Goal: Task Accomplishment & Management: Complete application form

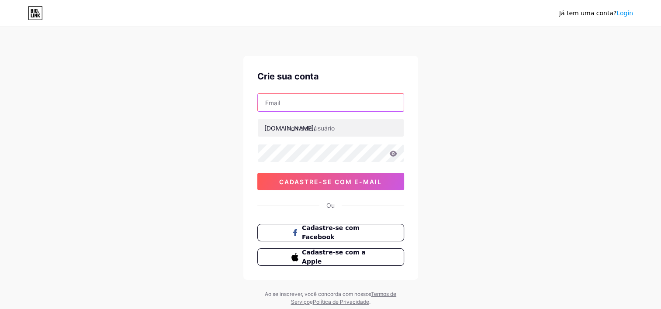
click at [308, 109] on input "text" at bounding box center [331, 102] width 146 height 17
type input "g"
type input "[EMAIL_ADDRESS][DOMAIN_NAME]"
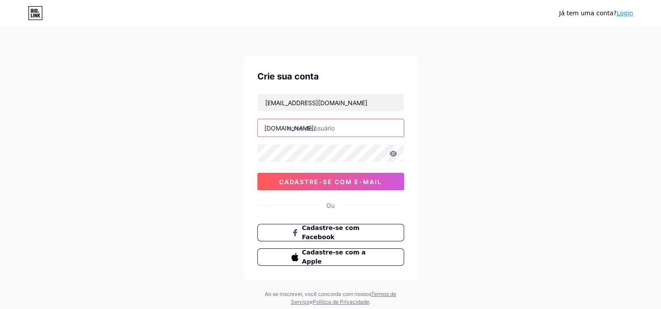
click at [355, 133] on input "text" at bounding box center [331, 127] width 146 height 17
type input "gingaeduc"
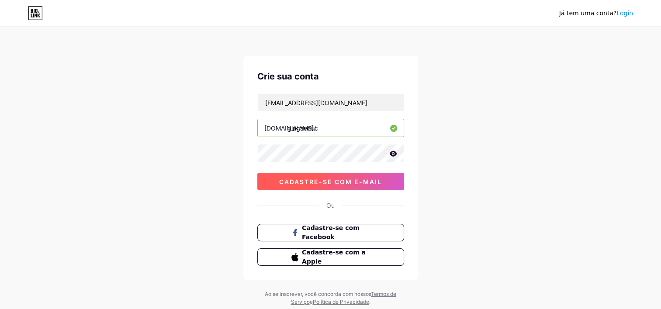
click at [365, 178] on span "Cadastre-se com e-mail" at bounding box center [330, 181] width 103 height 7
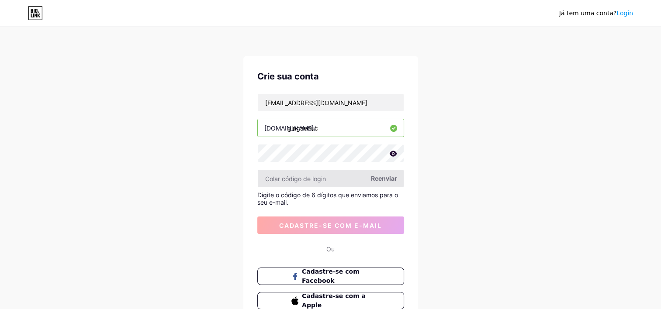
click at [356, 176] on input "text" at bounding box center [331, 178] width 146 height 17
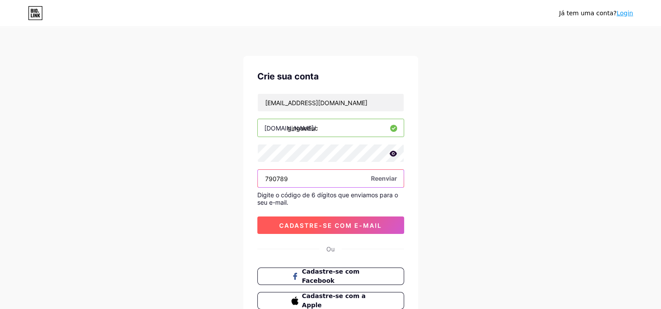
type input "790789"
click at [379, 219] on button "Cadastre-se com e-mail" at bounding box center [330, 225] width 147 height 17
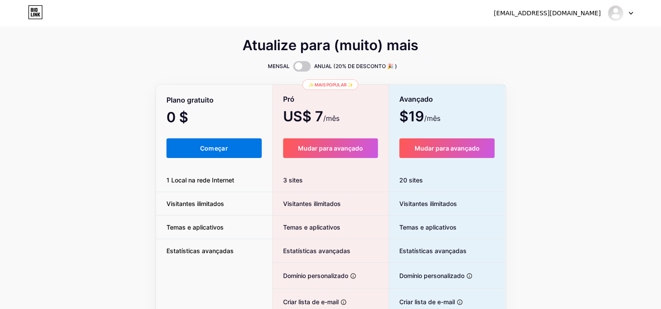
click at [230, 154] on button "Começar" at bounding box center [214, 149] width 96 height 20
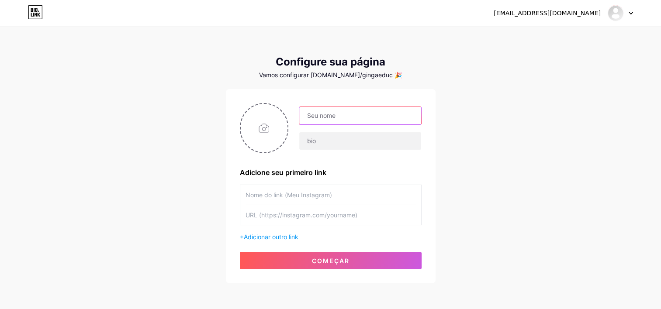
click at [395, 114] on input "text" at bounding box center [359, 115] width 121 height 17
type input "Ginga Educ"
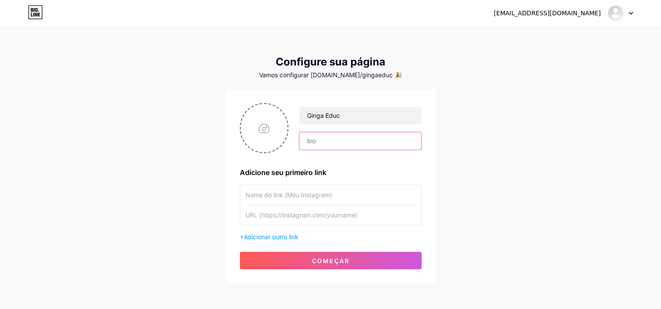
click at [332, 134] on input "text" at bounding box center [359, 140] width 121 height 17
paste input "Ginga Construindo uma educação antirracista em [GEOGRAPHIC_DATA]."
type input "Ginga Construindo uma educação antirracista em [GEOGRAPHIC_DATA]."
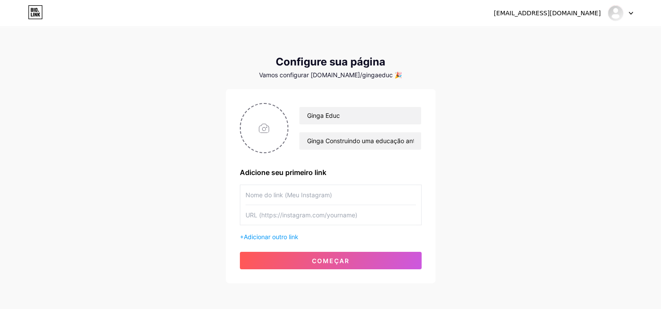
click at [492, 152] on div "[EMAIL_ADDRESS][DOMAIN_NAME] Dashboard Logout Configure sua página Vamos config…" at bounding box center [330, 156] width 661 height 312
click at [314, 195] on input "text" at bounding box center [331, 195] width 170 height 20
type input "Site"
click at [383, 217] on input "text" at bounding box center [331, 215] width 170 height 20
paste input "[URL][DOMAIN_NAME]"
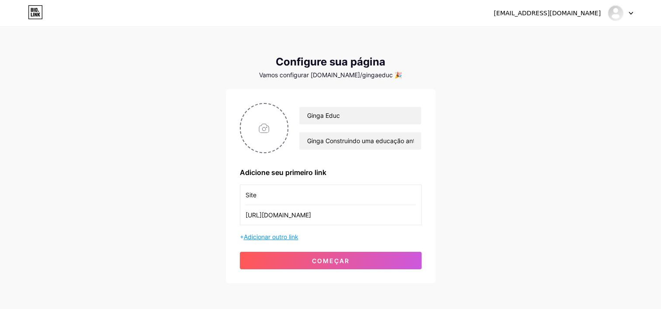
type input "[URL][DOMAIN_NAME]"
click at [291, 235] on span "Adicionar outro link" at bounding box center [271, 236] width 55 height 7
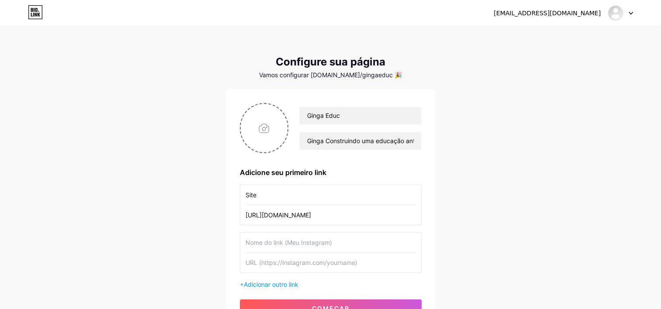
click at [330, 241] on input "text" at bounding box center [331, 243] width 170 height 20
click at [314, 243] on input "text" at bounding box center [331, 243] width 170 height 20
type input "M"
click at [319, 241] on input "text" at bounding box center [331, 243] width 170 height 20
type input "Materiais de Apoio"
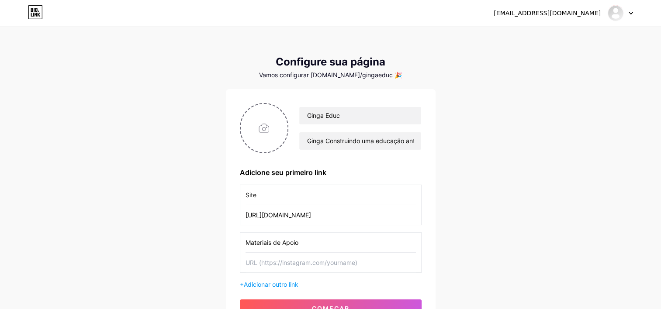
click at [377, 266] on input "text" at bounding box center [331, 263] width 170 height 20
click at [299, 262] on input "text" at bounding box center [331, 263] width 170 height 20
paste input "[URL][DOMAIN_NAME]"
type input "[URL][DOMAIN_NAME]"
click at [524, 231] on div "[EMAIL_ADDRESS][DOMAIN_NAME] Dashboard Logout Configure sua página Vamos config…" at bounding box center [330, 179] width 661 height 359
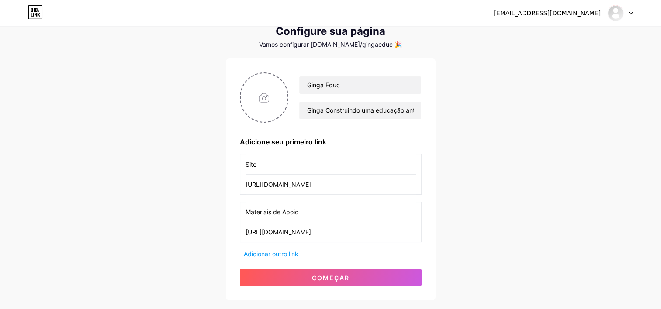
scroll to position [44, 0]
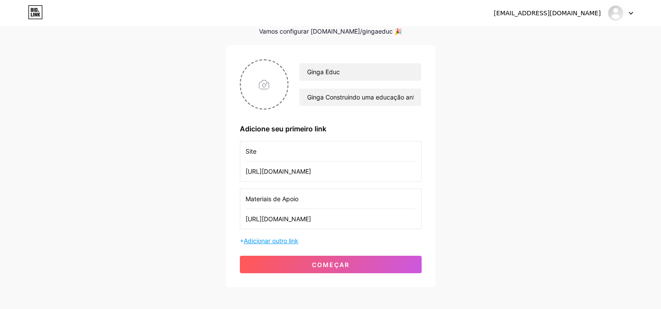
click at [284, 238] on span "Adicionar outro link" at bounding box center [271, 240] width 55 height 7
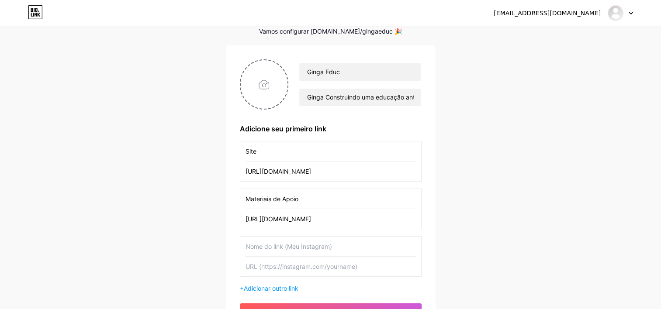
click at [335, 245] on input "text" at bounding box center [331, 247] width 170 height 20
type input "Instagram"
click at [492, 242] on div "[EMAIL_ADDRESS][DOMAIN_NAME] Dashboard Logout Configure sua página Vamos config…" at bounding box center [330, 159] width 661 height 407
click at [285, 267] on input "text" at bounding box center [331, 267] width 170 height 20
paste input "[URL][DOMAIN_NAME][DOMAIN_NAME]"
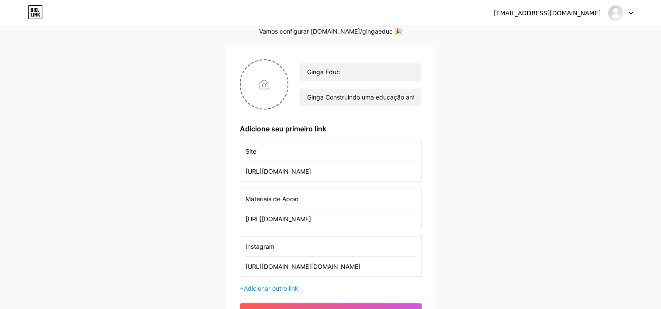
type input "[URL][DOMAIN_NAME][DOMAIN_NAME]"
click at [501, 244] on div "[EMAIL_ADDRESS][DOMAIN_NAME] Dashboard Logout Configure sua página Vamos config…" at bounding box center [330, 159] width 661 height 407
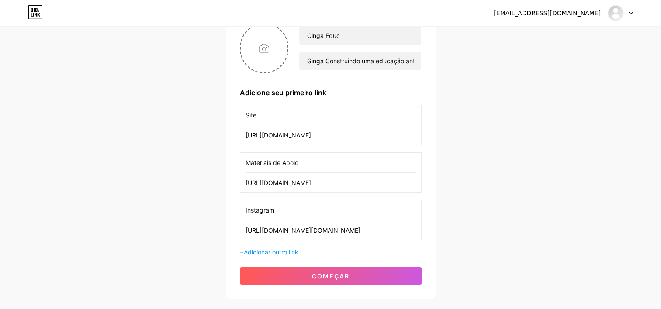
scroll to position [131, 0]
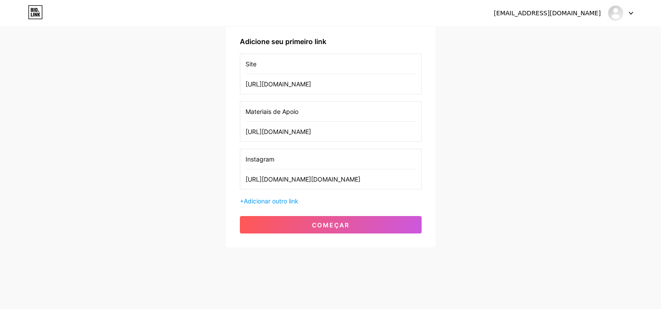
drag, startPoint x: 351, startPoint y: 131, endPoint x: 242, endPoint y: 125, distance: 109.0
click at [242, 125] on div "Materiais de Apoio [URL][DOMAIN_NAME]" at bounding box center [331, 121] width 182 height 41
paste input "[URL][DOMAIN_NAME][DOMAIN_NAME]"
type input "[URL][DOMAIN_NAME][DOMAIN_NAME]"
drag, startPoint x: 305, startPoint y: 108, endPoint x: 210, endPoint y: 100, distance: 95.6
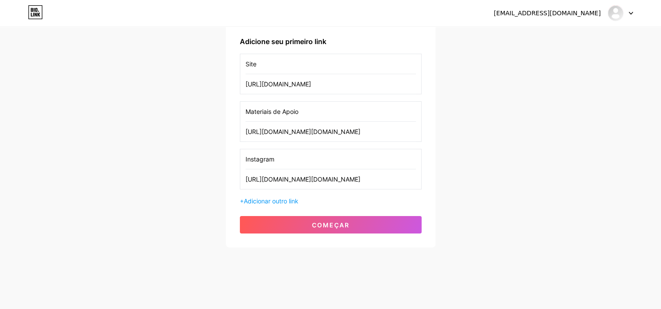
click at [210, 100] on div "[EMAIL_ADDRESS][DOMAIN_NAME] Dashboard Logout Configure sua página Vamos config…" at bounding box center [330, 72] width 661 height 407
type input "Instagram"
drag, startPoint x: 278, startPoint y: 162, endPoint x: 225, endPoint y: 154, distance: 53.5
click at [226, 154] on div "Ginga [PERSON_NAME] Construindo uma educação antirracista em [GEOGRAPHIC_DATA].…" at bounding box center [331, 103] width 210 height 290
type input "Materiais de Apoio"
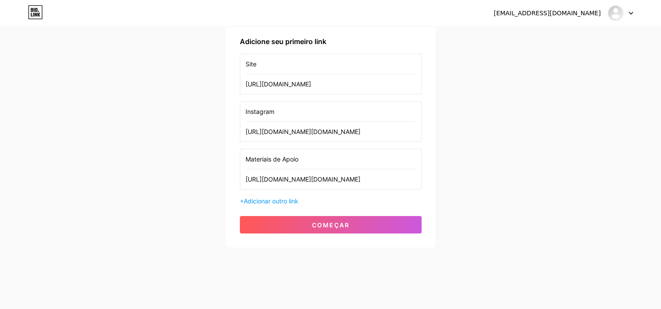
drag, startPoint x: 386, startPoint y: 181, endPoint x: 237, endPoint y: 182, distance: 149.0
click at [237, 182] on div "Ginga [PERSON_NAME] Construindo uma educação antirracista em [GEOGRAPHIC_DATA].…" at bounding box center [331, 103] width 210 height 290
paste input "[DOMAIN_NAME][URL]"
type input "[URL][DOMAIN_NAME]"
click at [523, 178] on div "[EMAIL_ADDRESS][DOMAIN_NAME] Dashboard Logout Configure sua página Vamos config…" at bounding box center [330, 72] width 661 height 407
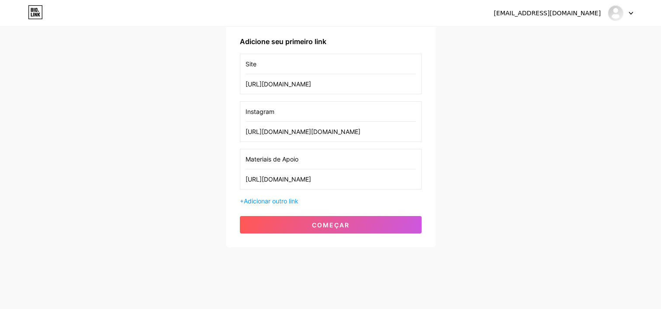
click at [302, 160] on input "Materiais de Apoio" at bounding box center [331, 159] width 170 height 20
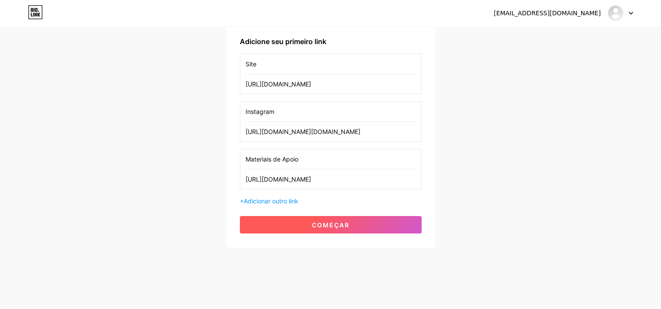
click at [384, 224] on button "começar" at bounding box center [331, 224] width 182 height 17
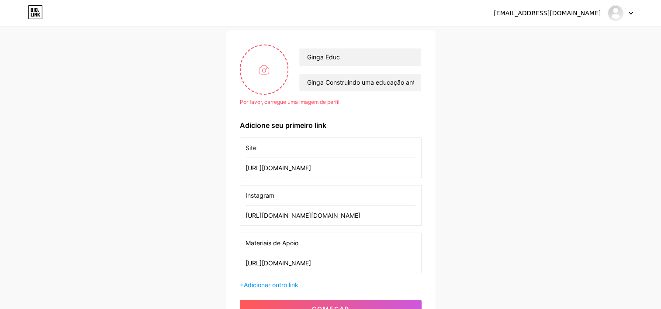
scroll to position [44, 0]
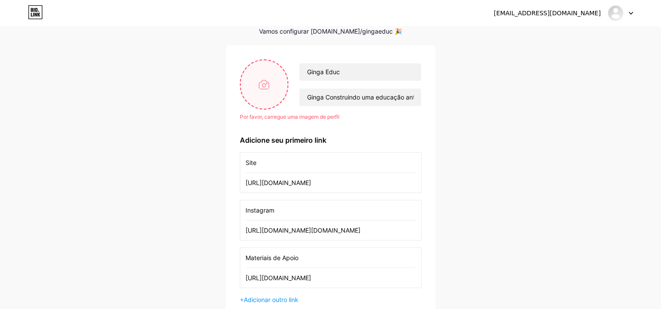
click at [270, 94] on input "file" at bounding box center [264, 84] width 47 height 48
type input "C:\fakepath\01.png"
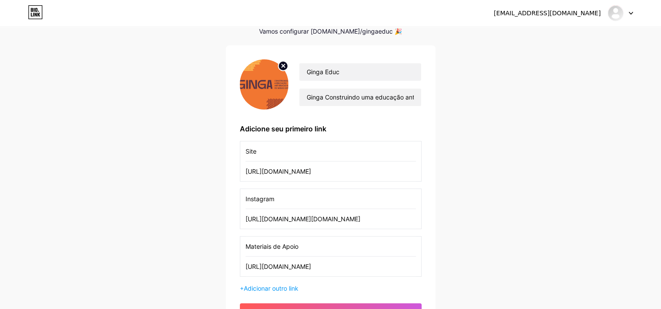
click at [260, 91] on img at bounding box center [264, 84] width 49 height 50
click at [496, 77] on div "[EMAIL_ADDRESS][DOMAIN_NAME] Dashboard Logout Configure sua página Vamos config…" at bounding box center [330, 159] width 661 height 407
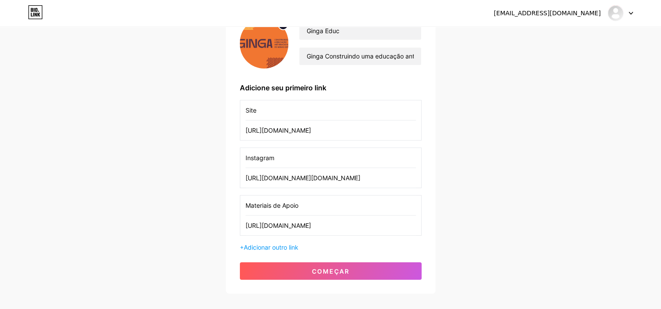
scroll to position [132, 0]
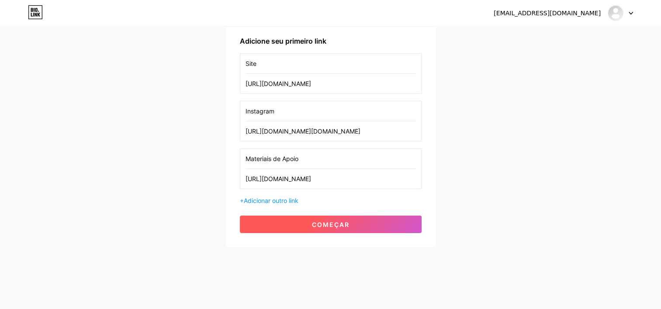
click at [344, 218] on button "começar" at bounding box center [331, 224] width 182 height 17
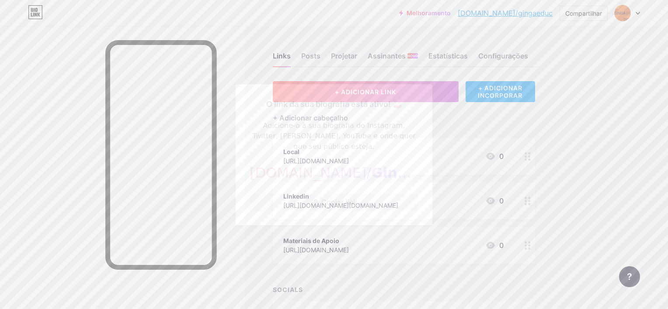
click at [353, 199] on font "Copiar link" at bounding box center [339, 202] width 36 height 7
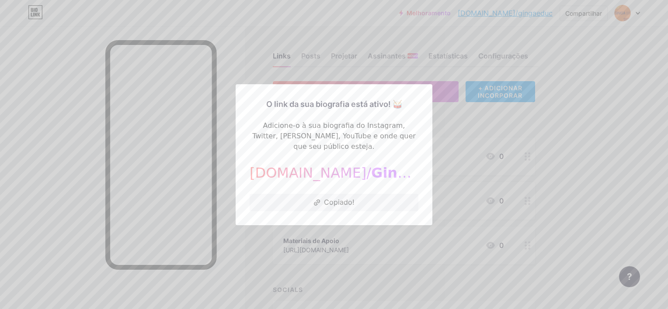
click at [597, 156] on div at bounding box center [334, 154] width 668 height 309
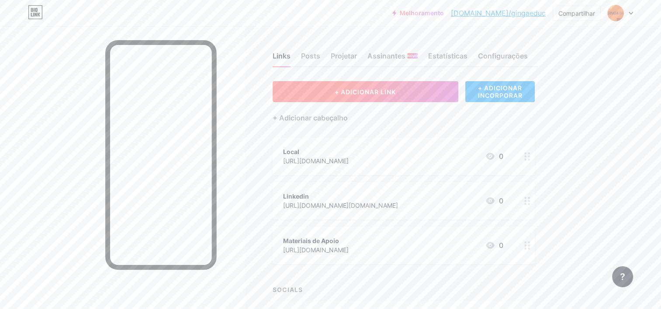
click at [418, 93] on button "+ ADICIONAR LINK" at bounding box center [366, 91] width 186 height 21
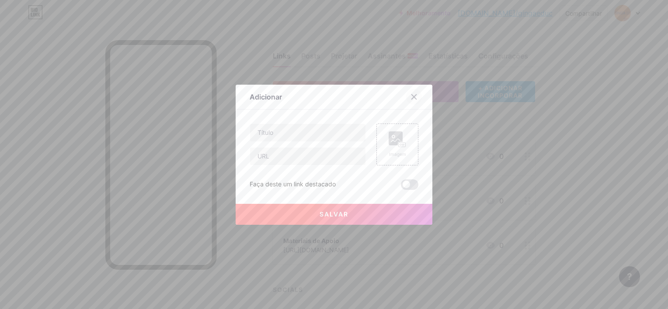
click at [412, 97] on icon at bounding box center [414, 96] width 5 height 5
